Goal: Task Accomplishment & Management: Use online tool/utility

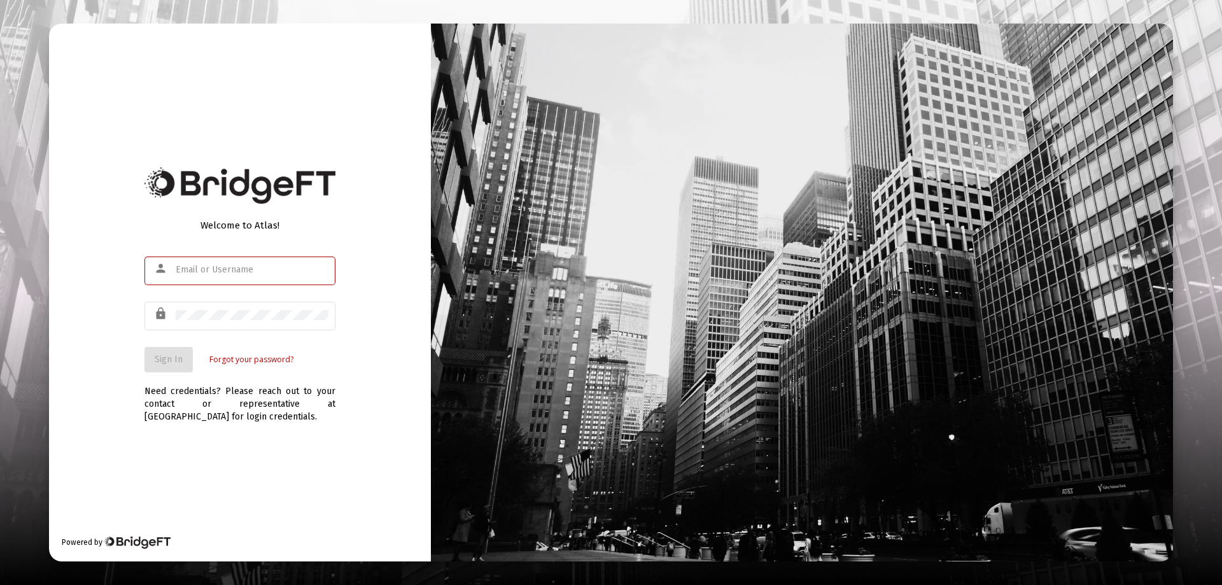
type input "[EMAIL_ADDRESS][DOMAIN_NAME]"
click at [101, 354] on div "Welcome to Atlas! person [EMAIL_ADDRESS][DOMAIN_NAME] lock Sign In Forgot your …" at bounding box center [240, 293] width 382 height 538
click at [164, 355] on span "Sign In" at bounding box center [169, 359] width 28 height 11
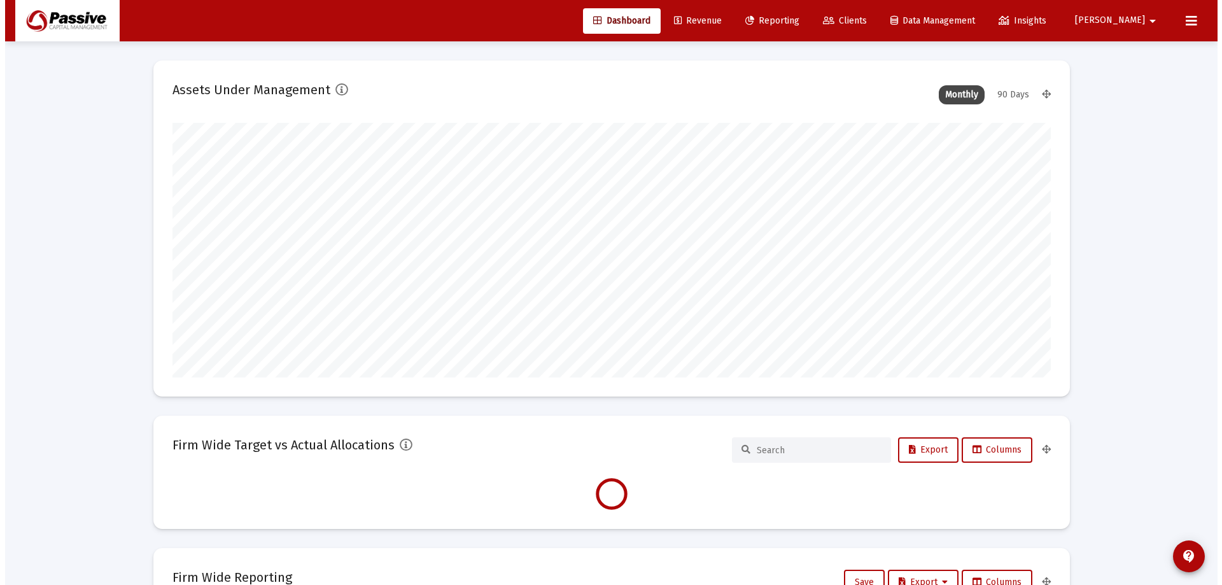
scroll to position [255, 473]
click at [794, 15] on span "Reporting" at bounding box center [767, 20] width 54 height 11
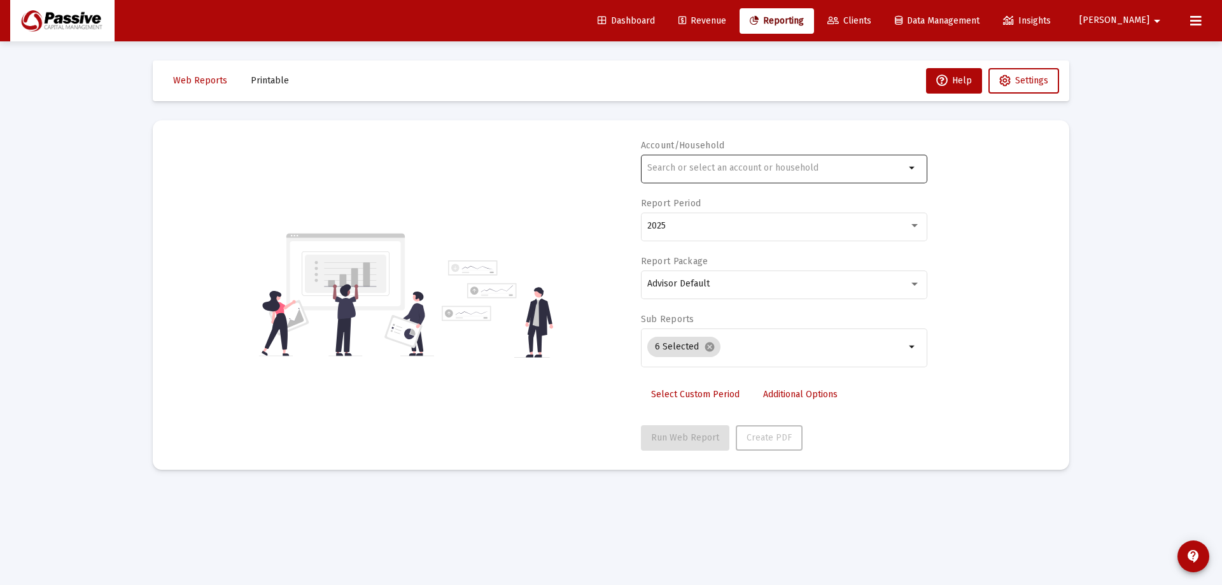
click at [770, 171] on input "text" at bounding box center [776, 168] width 258 height 10
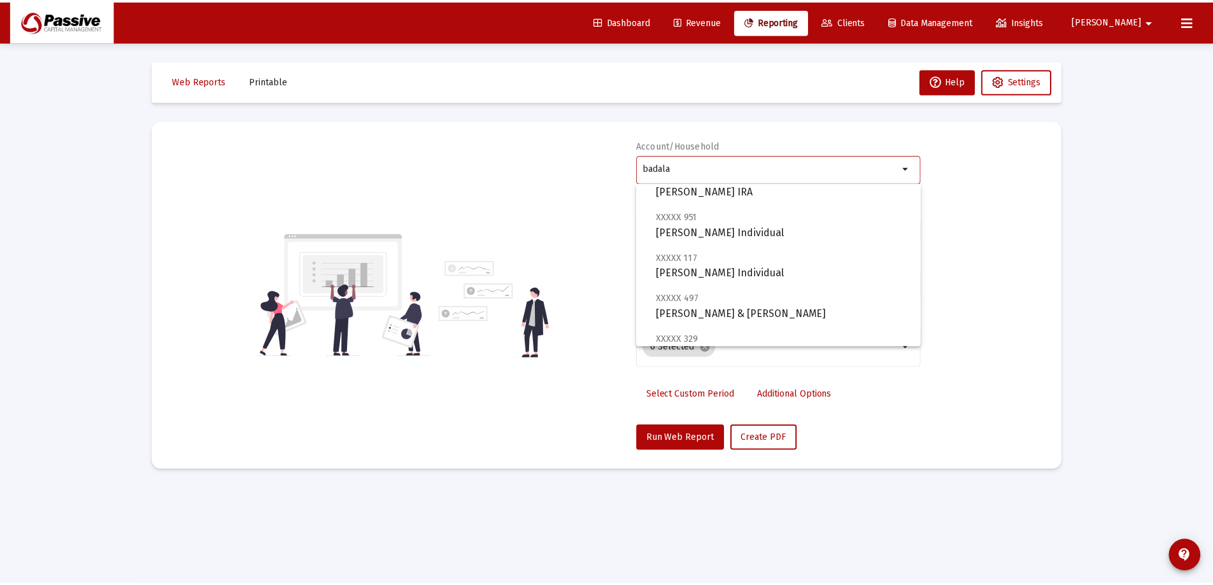
scroll to position [127, 0]
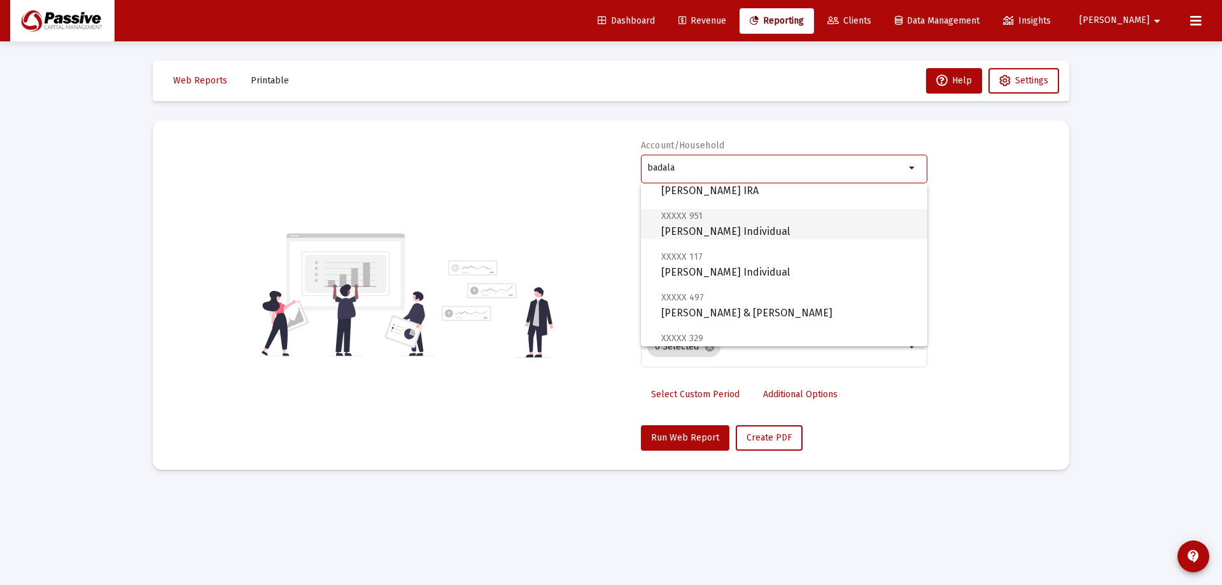
click at [775, 225] on span "XXXXX 951 [PERSON_NAME] Individual" at bounding box center [789, 223] width 256 height 31
type input "[PERSON_NAME] Individual"
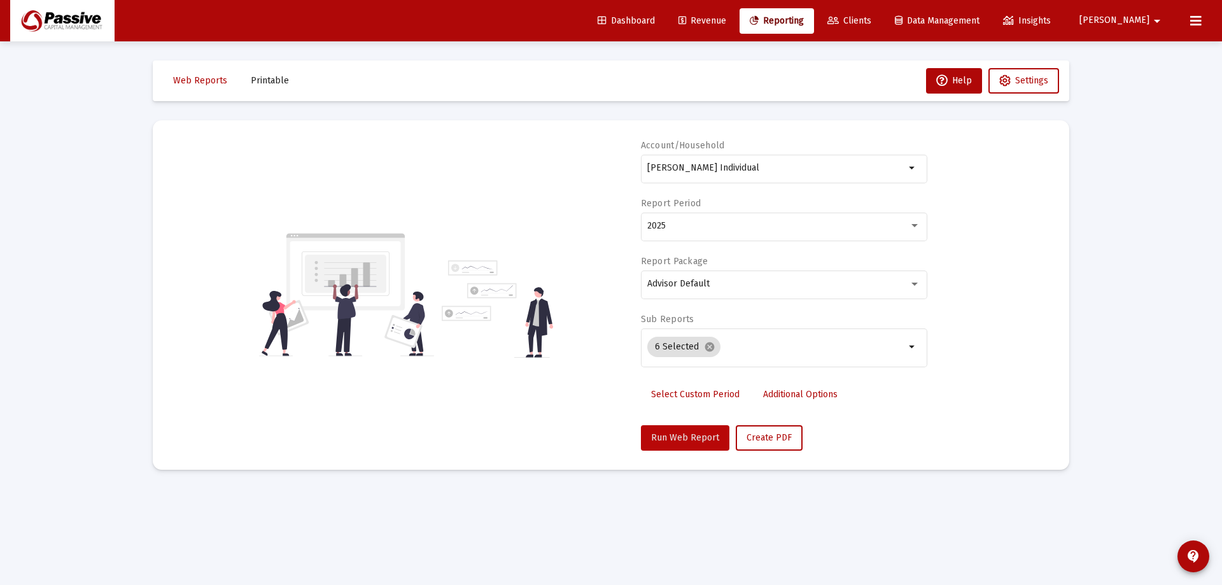
click at [685, 438] on span "Run Web Report" at bounding box center [685, 437] width 68 height 11
